Goal: Navigation & Orientation: Go to known website

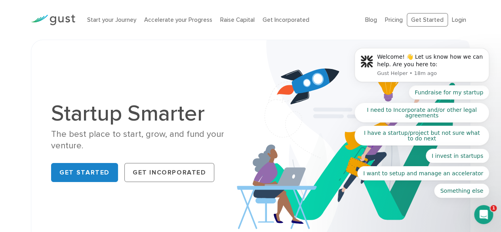
click at [453, 22] on body "Welcome! 👋 Let us know how we can help. Are you here to: Gust Helper • 18m ago …" at bounding box center [422, 68] width 152 height 277
click at [453, 19] on body "Welcome! 👋 Let us know how we can help. Are you here to: Gust Helper • 18m ago …" at bounding box center [422, 68] width 152 height 277
click at [456, 20] on body "Welcome! 👋 Let us know how we can help. Are you here to: Gust Helper • 18m ago …" at bounding box center [422, 68] width 152 height 277
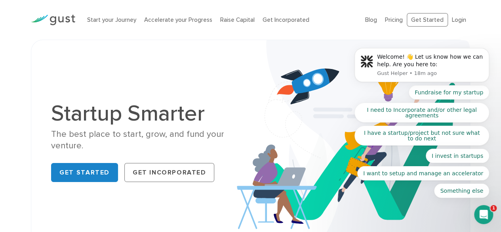
click at [395, 18] on body "Welcome! 👋 Let us know how we can help. Are you here to: Gust Helper • 18m ago …" at bounding box center [422, 68] width 152 height 277
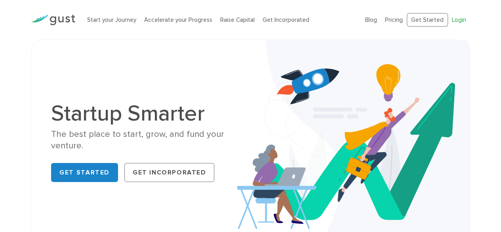
drag, startPoint x: 0, startPoint y: 0, endPoint x: 455, endPoint y: 21, distance: 455.8
click at [455, 21] on link "Login" at bounding box center [459, 19] width 14 height 7
